Goal: Task Accomplishment & Management: Manage account settings

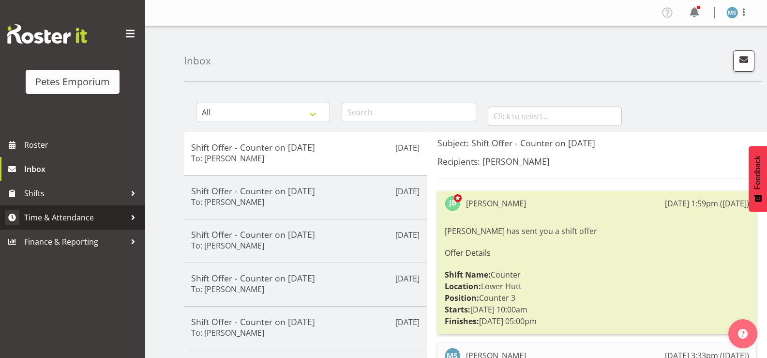
click at [79, 218] on span "Time & Attendance" at bounding box center [75, 217] width 102 height 15
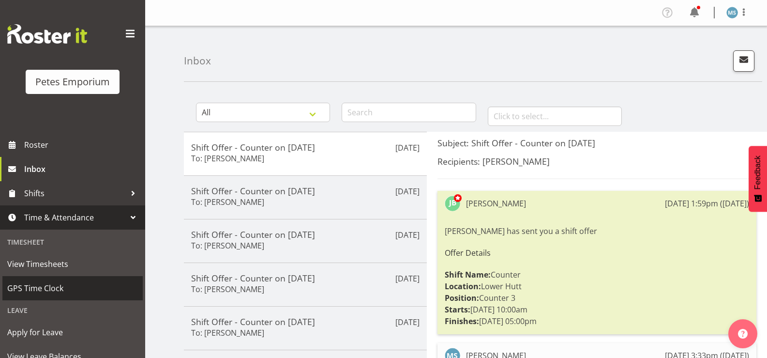
click at [61, 286] on span "GPS Time Clock" at bounding box center [72, 288] width 131 height 15
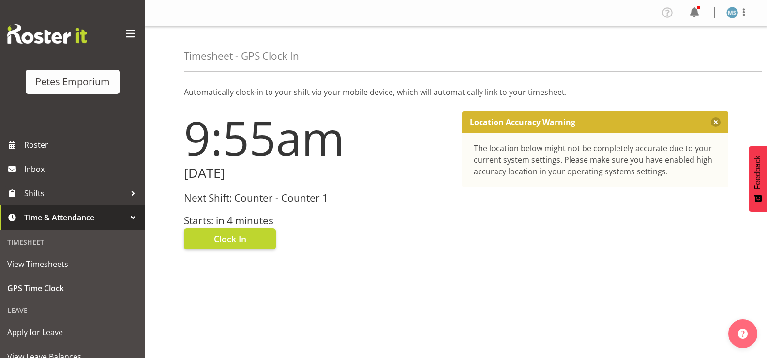
click at [237, 208] on div "Next Shift: Counter - Counter 1 Starts: in 4 minutes" at bounding box center [317, 209] width 267 height 34
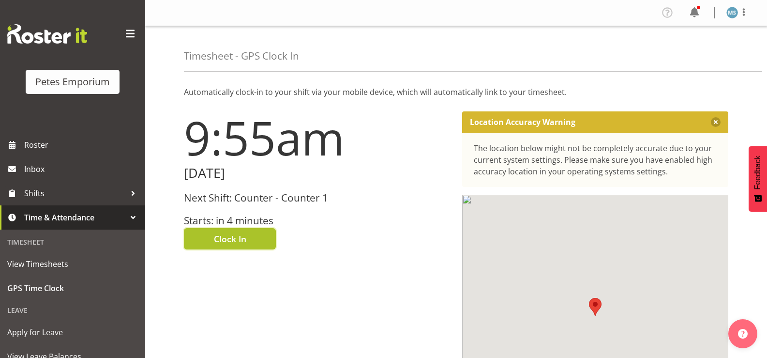
click at [244, 242] on span "Clock In" at bounding box center [230, 238] width 32 height 13
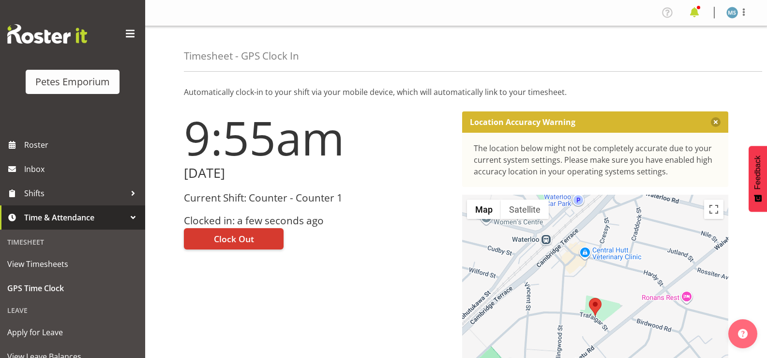
click at [695, 12] on span at bounding box center [694, 12] width 15 height 15
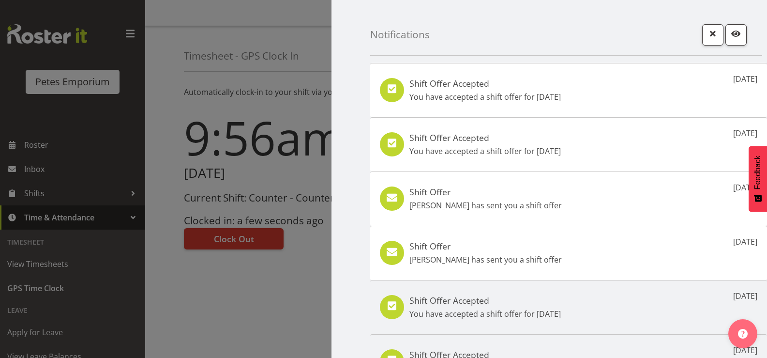
click at [431, 250] on h5 "Shift Offer" at bounding box center [485, 245] width 152 height 11
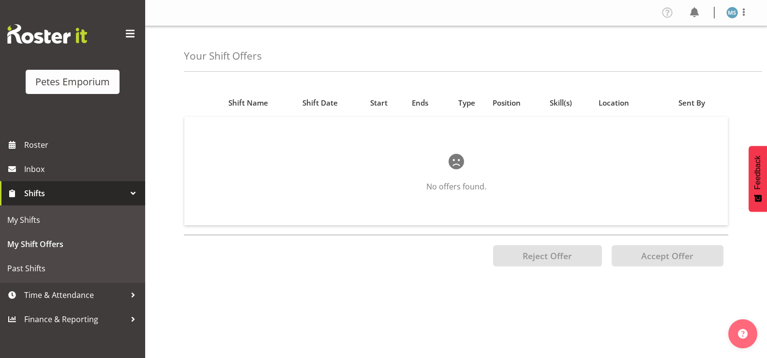
click at [735, 13] on img at bounding box center [732, 13] width 12 height 12
click at [688, 50] on link "Log Out" at bounding box center [703, 50] width 93 height 17
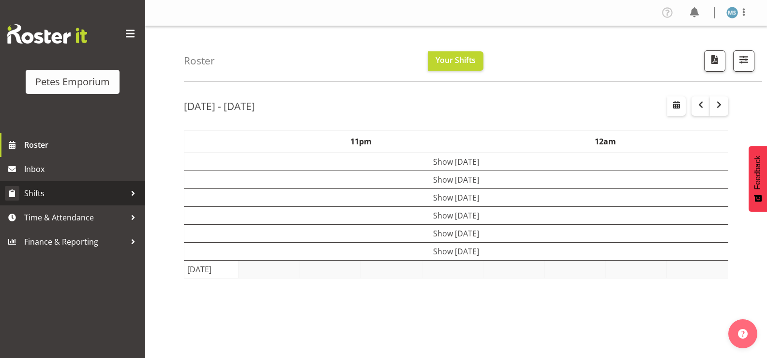
click at [38, 189] on span "Shifts" at bounding box center [75, 193] width 102 height 15
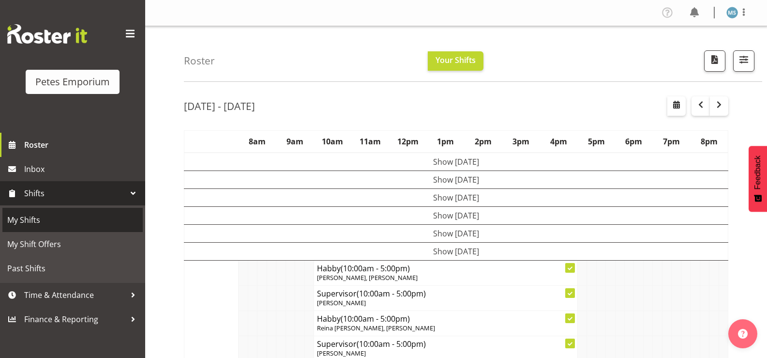
click at [29, 218] on span "My Shifts" at bounding box center [72, 219] width 131 height 15
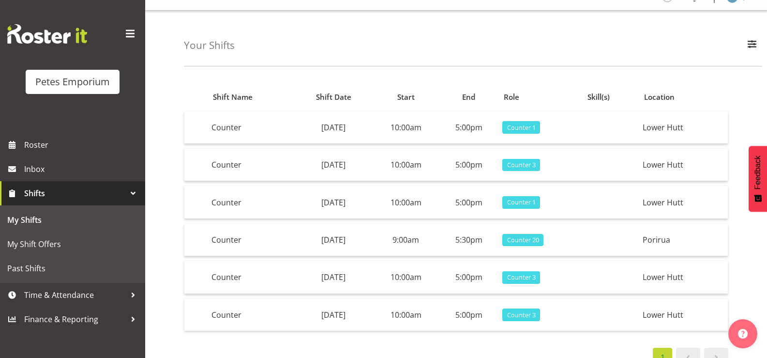
scroll to position [16, 0]
click at [689, 351] on span at bounding box center [688, 356] width 12 height 12
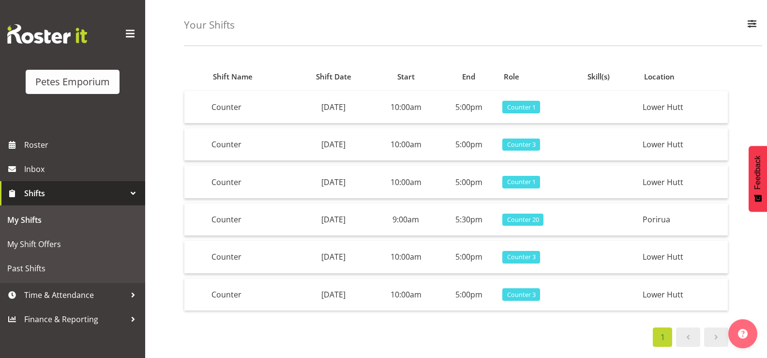
scroll to position [126, 0]
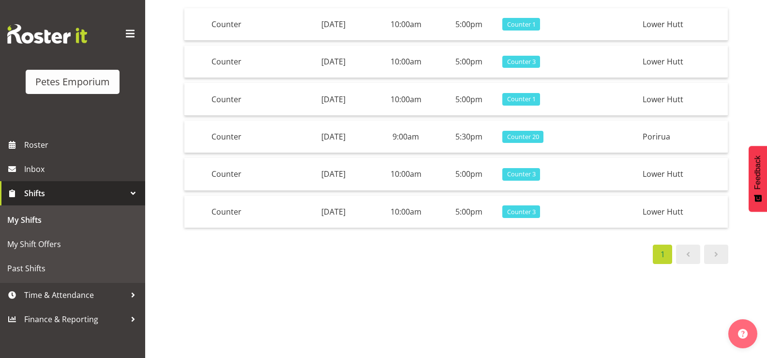
click at [690, 248] on span at bounding box center [688, 254] width 12 height 12
click at [689, 248] on span at bounding box center [688, 254] width 12 height 12
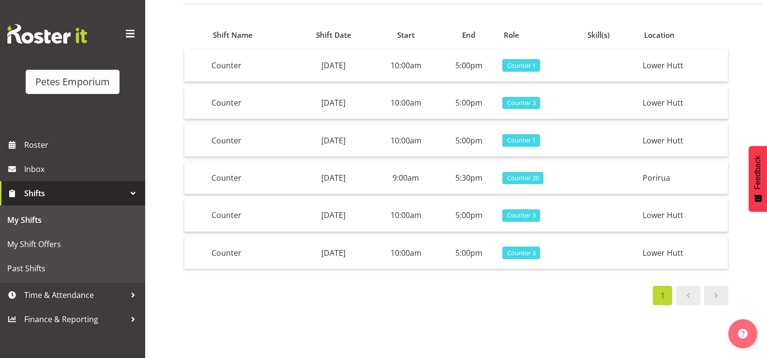
scroll to position [0, 0]
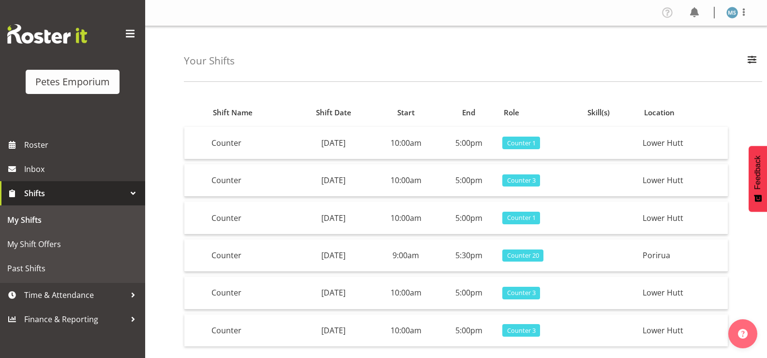
click at [734, 11] on img at bounding box center [732, 13] width 12 height 12
click at [694, 47] on link "Log Out" at bounding box center [703, 50] width 93 height 17
